Goal: Task Accomplishment & Management: Manage account settings

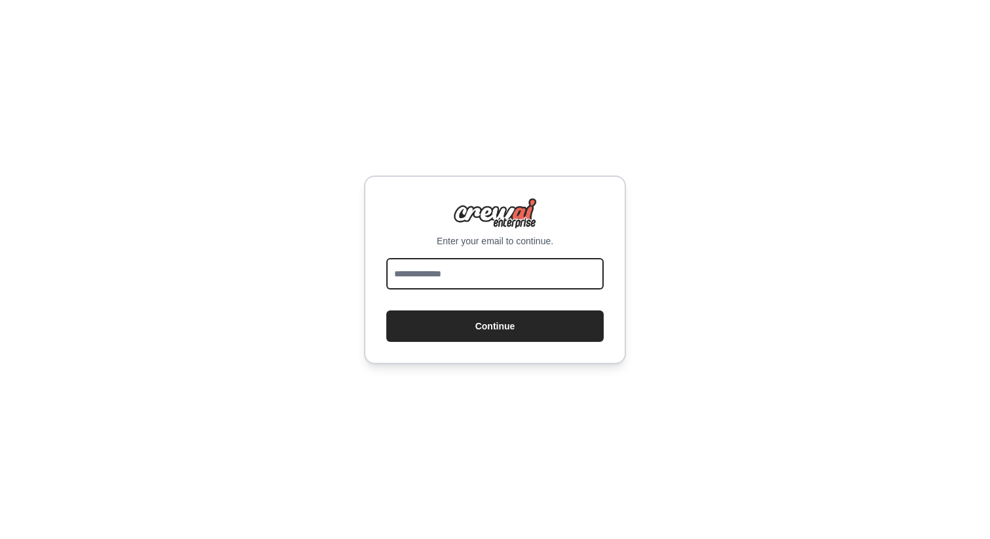
click at [565, 267] on input "email" at bounding box center [494, 273] width 217 height 31
type input "*"
type input "**********"
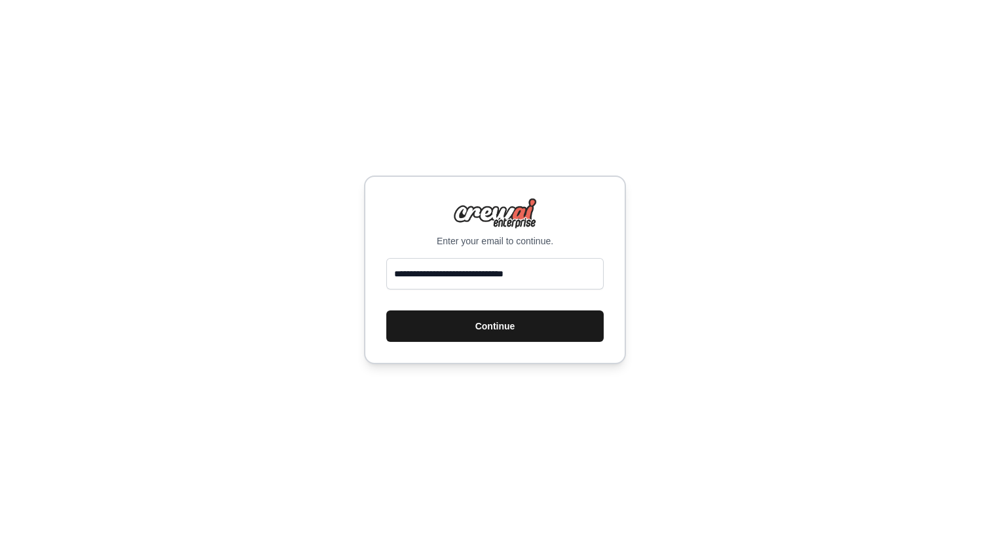
click at [525, 323] on button "Continue" at bounding box center [494, 325] width 217 height 31
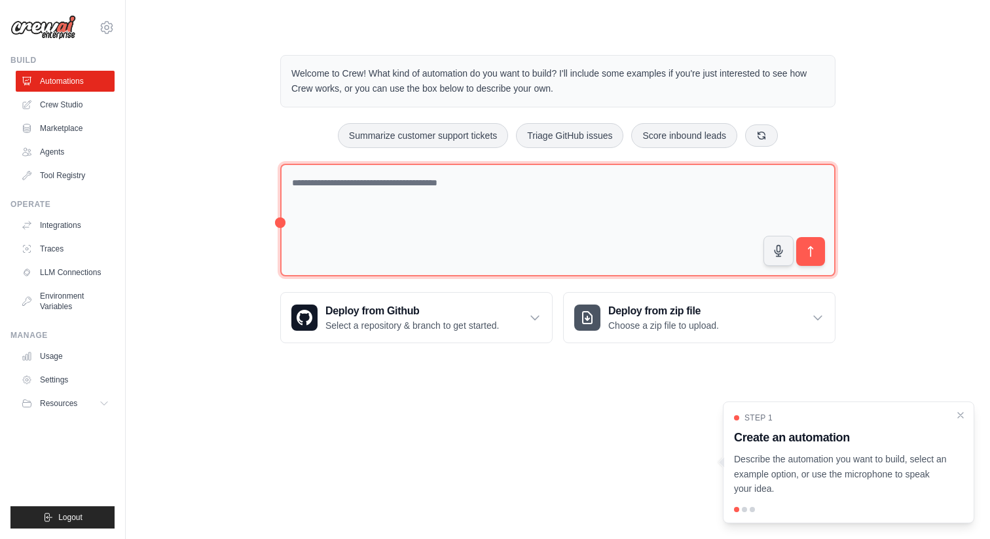
click at [386, 181] on textarea at bounding box center [557, 220] width 555 height 113
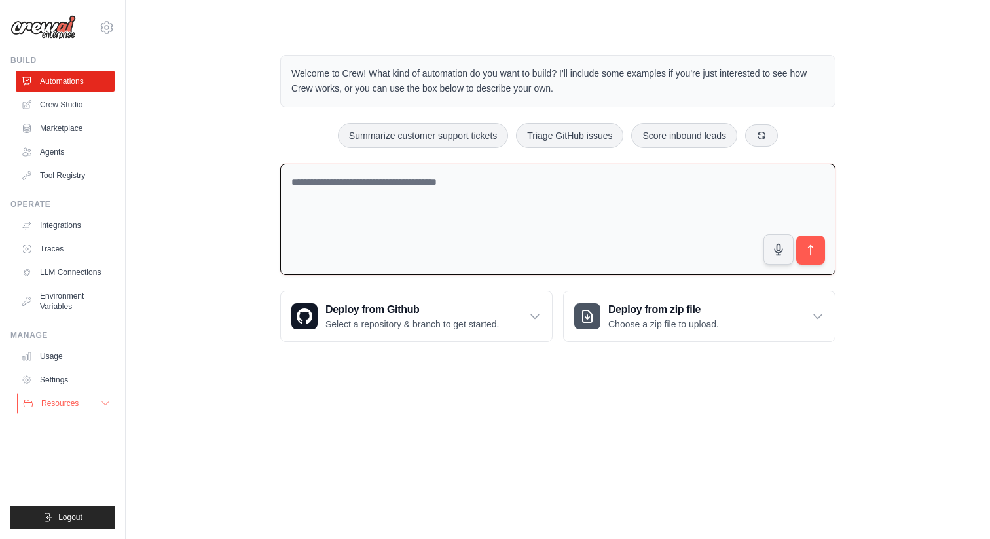
click at [100, 407] on icon at bounding box center [105, 403] width 10 height 10
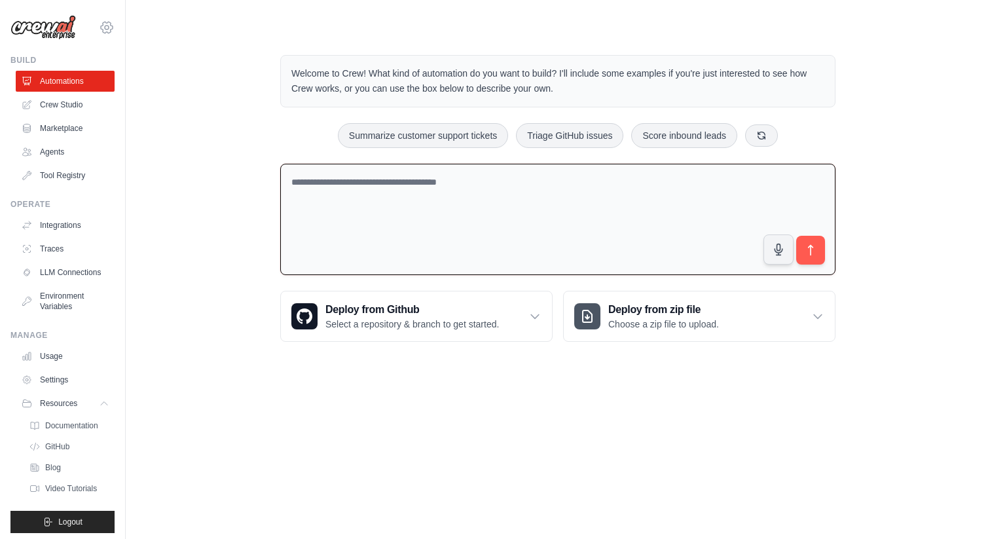
click at [104, 28] on icon at bounding box center [107, 28] width 16 height 16
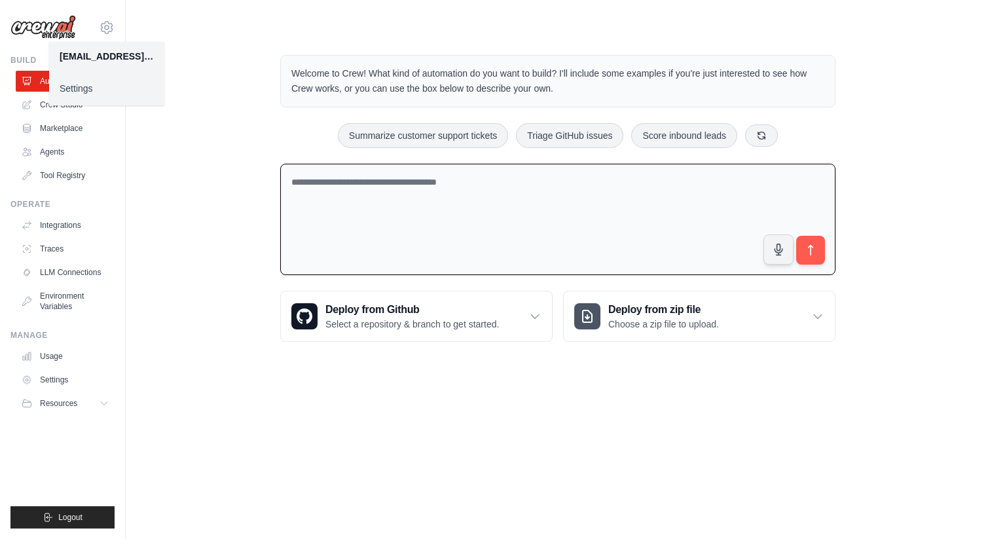
click at [227, 225] on div "Welcome to Crew! What kind of automation do you want to build? I'll include som…" at bounding box center [558, 198] width 823 height 329
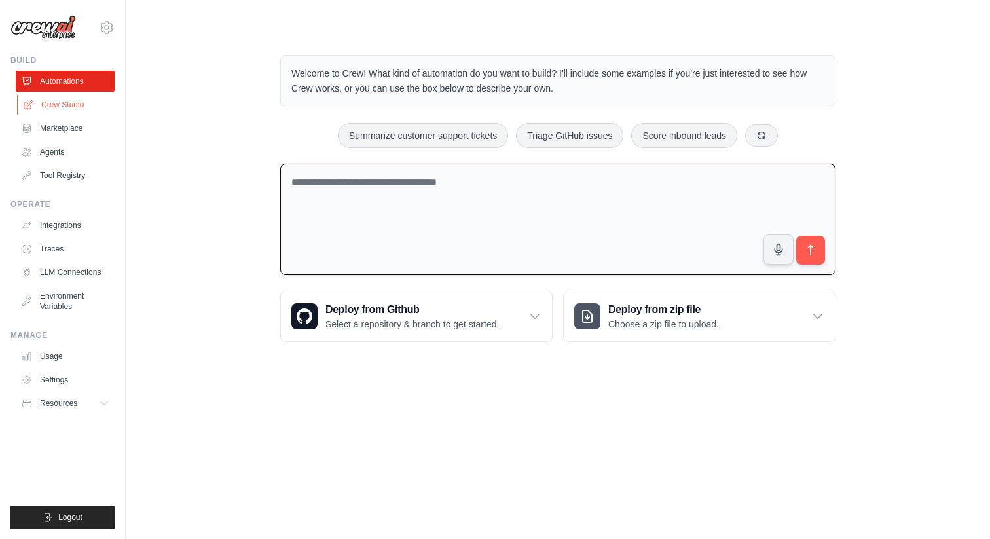
click at [75, 109] on link "Crew Studio" at bounding box center [66, 104] width 99 height 21
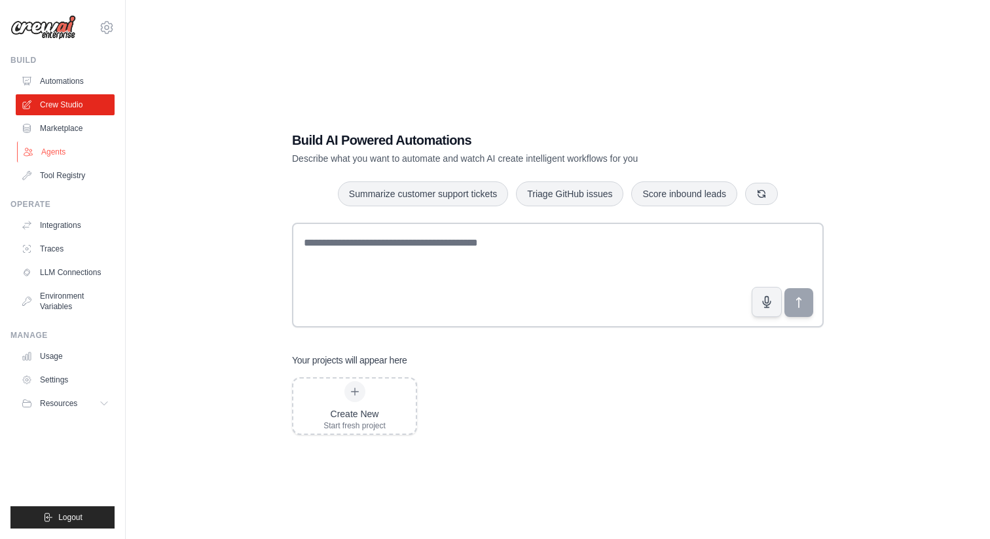
click at [72, 149] on link "Agents" at bounding box center [66, 151] width 99 height 21
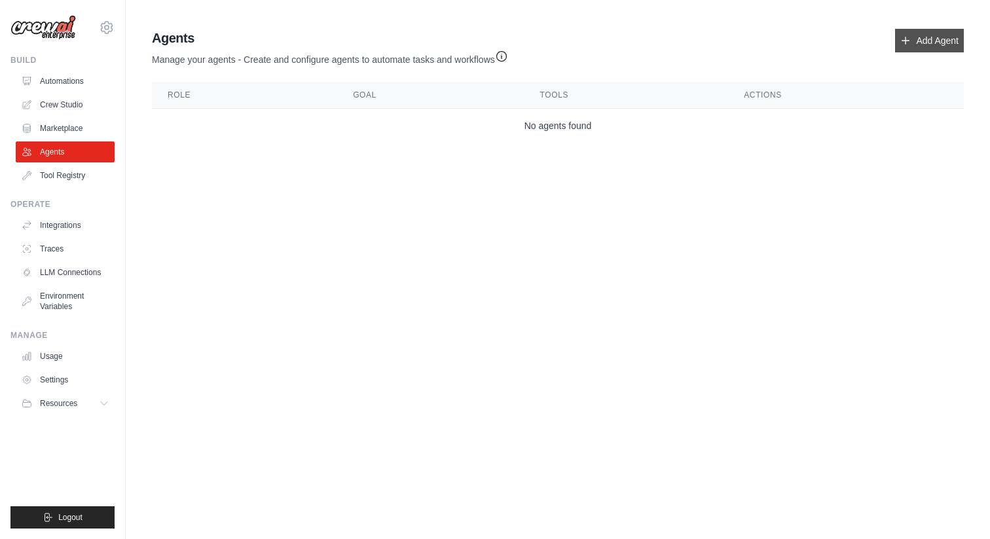
click at [924, 45] on link "Add Agent" at bounding box center [929, 41] width 69 height 24
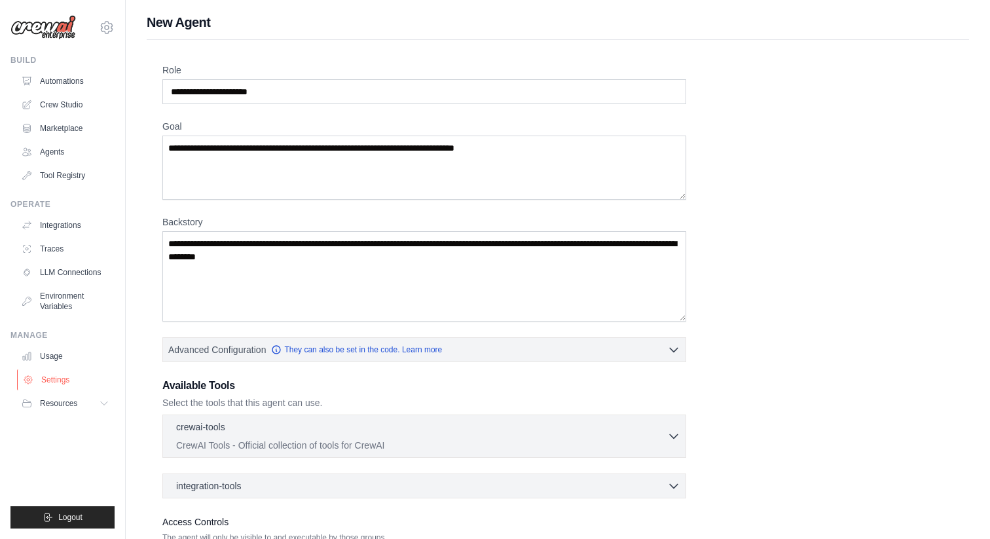
click at [74, 383] on link "Settings" at bounding box center [66, 379] width 99 height 21
